Goal: Transaction & Acquisition: Purchase product/service

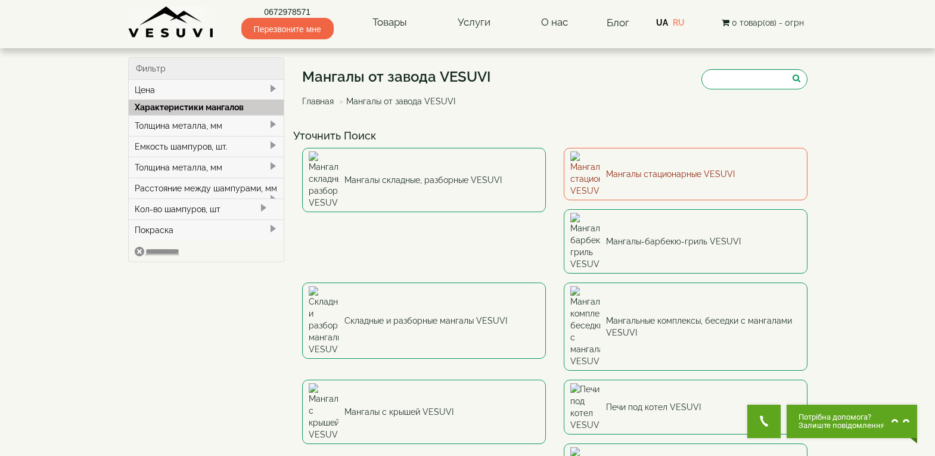
click at [660, 169] on font "Мангалы стационарные VESUVI" at bounding box center [670, 174] width 129 height 10
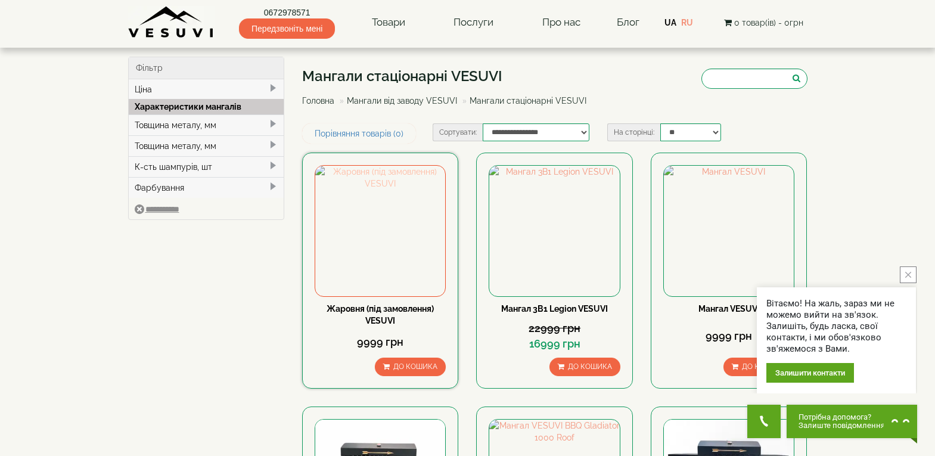
click at [394, 235] on img at bounding box center [380, 231] width 130 height 130
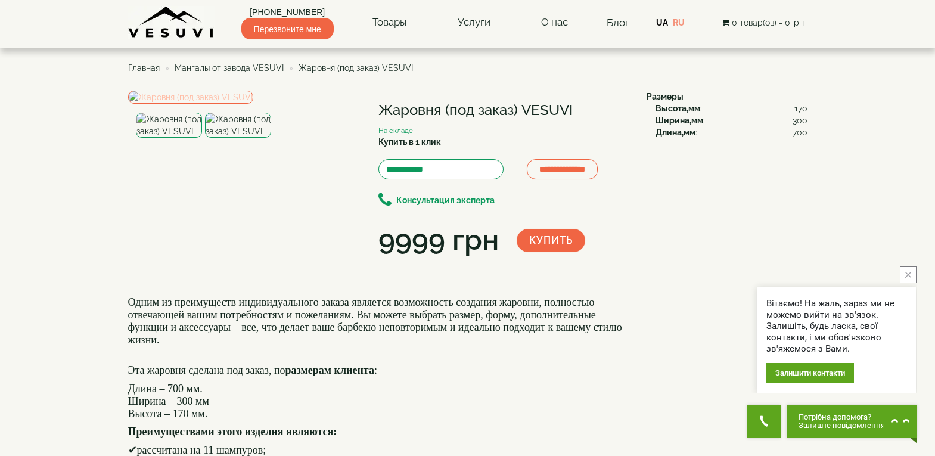
click at [253, 104] on img at bounding box center [190, 97] width 125 height 13
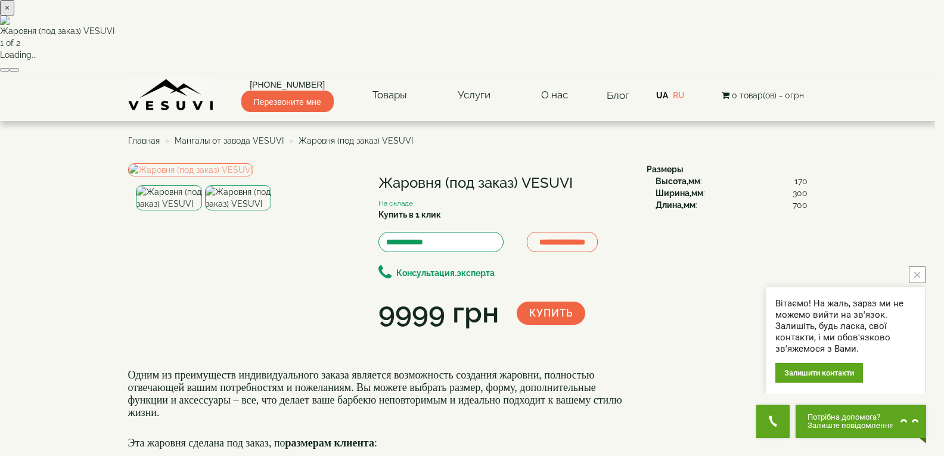
click at [10, 13] on font "×" at bounding box center [7, 8] width 5 height 10
click at [924, 270] on button "close button" at bounding box center [917, 274] width 17 height 17
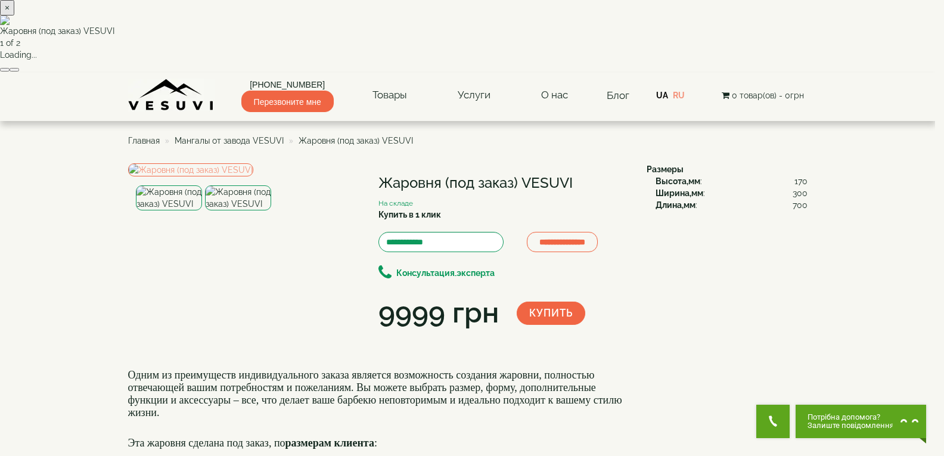
click at [10, 13] on font "×" at bounding box center [7, 8] width 5 height 10
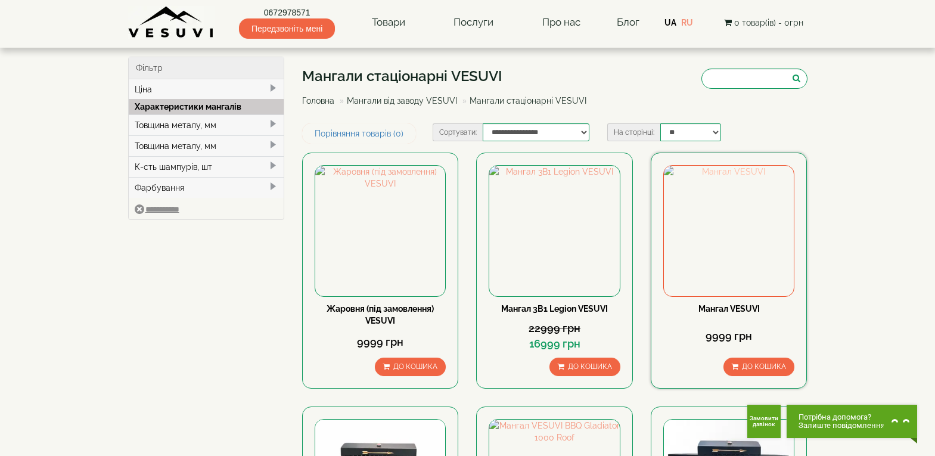
click at [720, 219] on img at bounding box center [729, 231] width 130 height 130
